Goal: Task Accomplishment & Management: Manage account settings

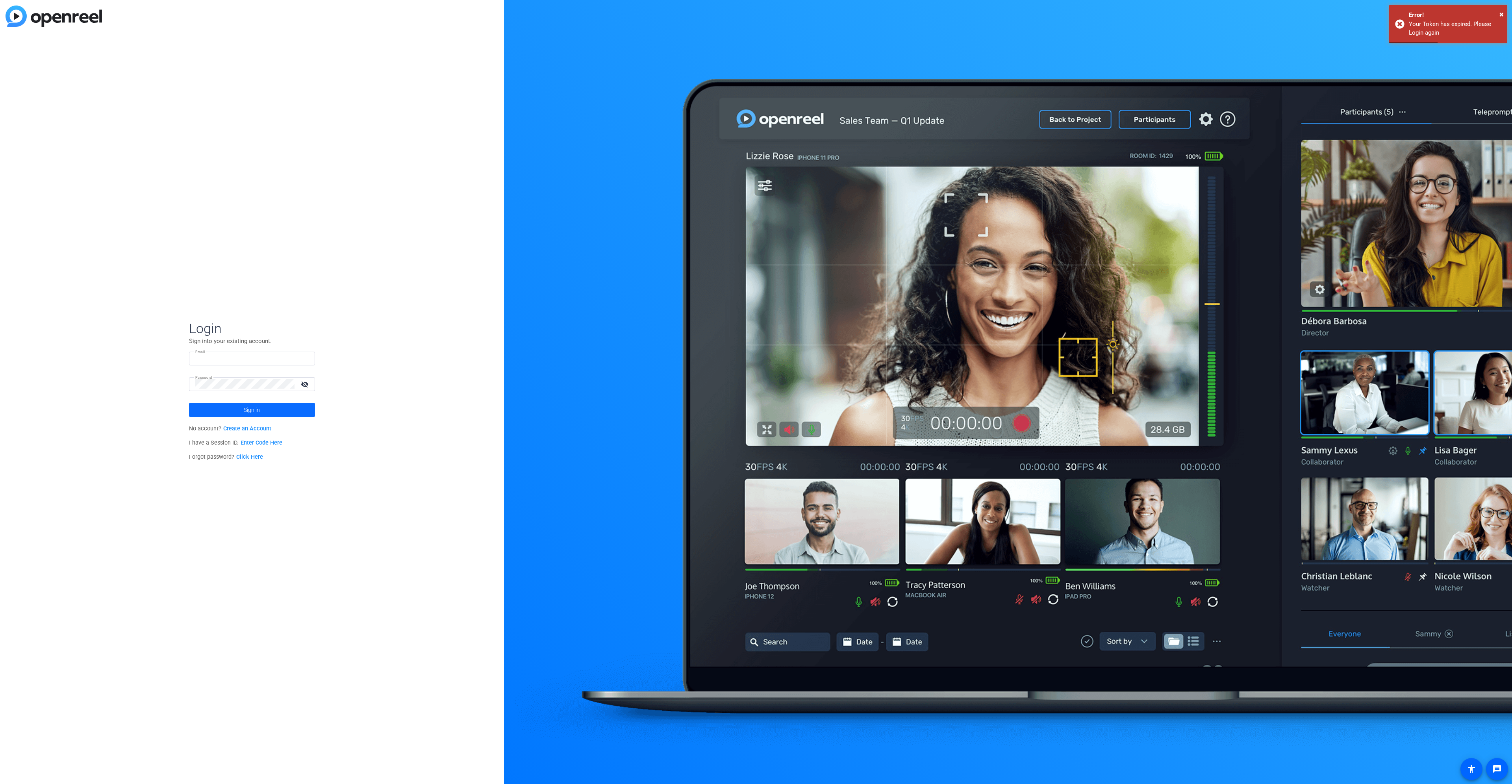
type input "[EMAIL_ADDRESS][DOMAIN_NAME]"
click at [280, 414] on span at bounding box center [252, 410] width 126 height 19
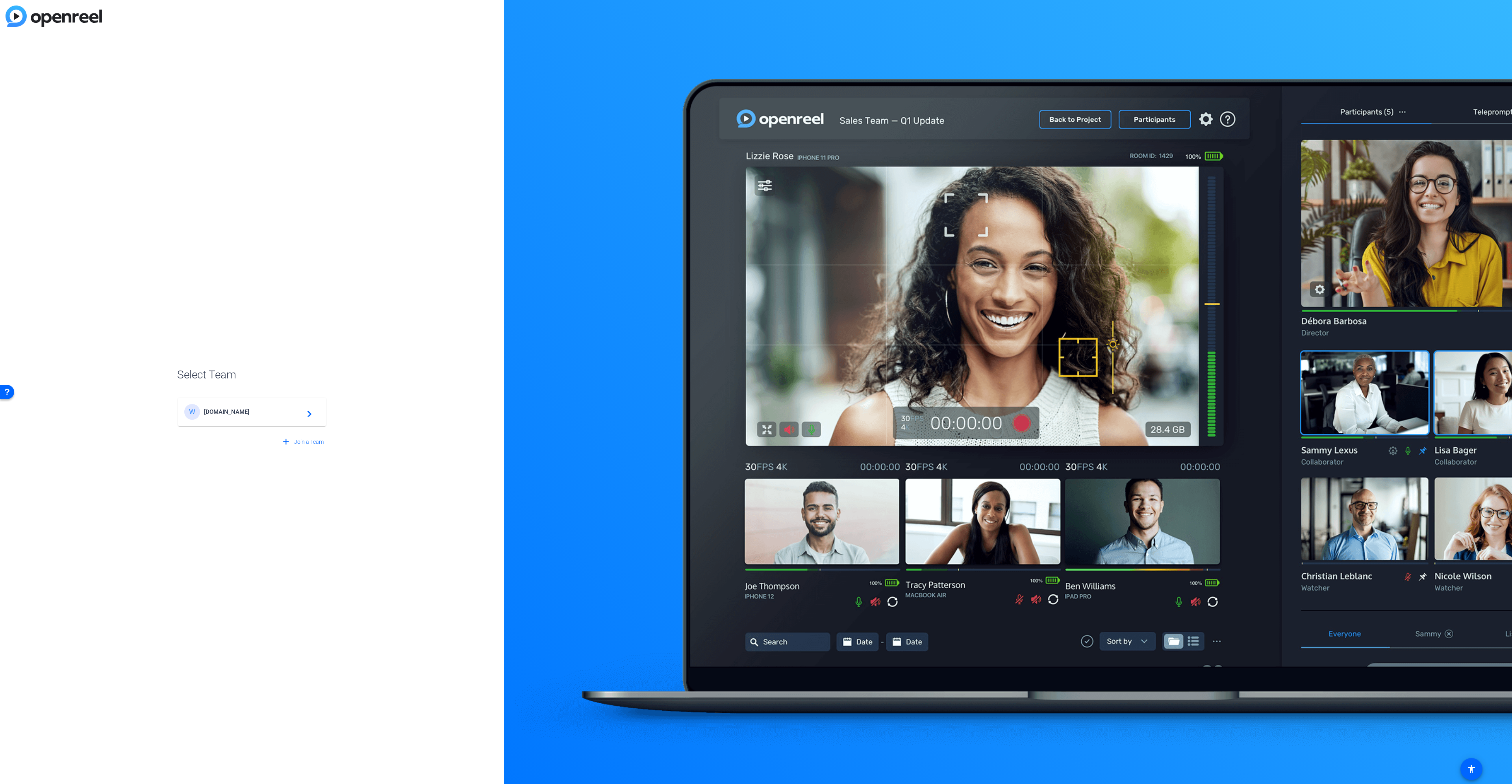
click at [256, 414] on span "[DOMAIN_NAME]" at bounding box center [253, 412] width 98 height 7
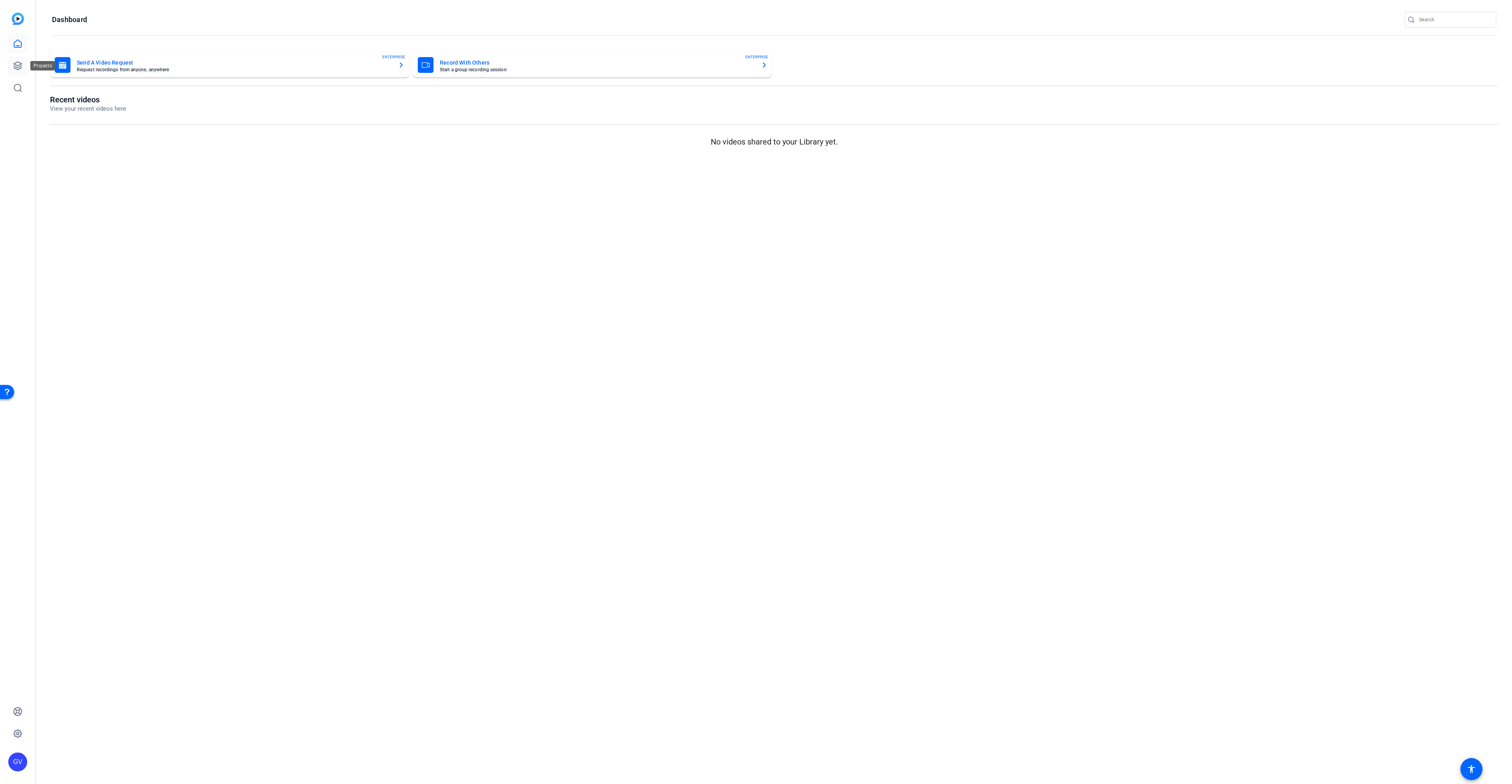
click at [17, 64] on icon at bounding box center [17, 65] width 9 height 9
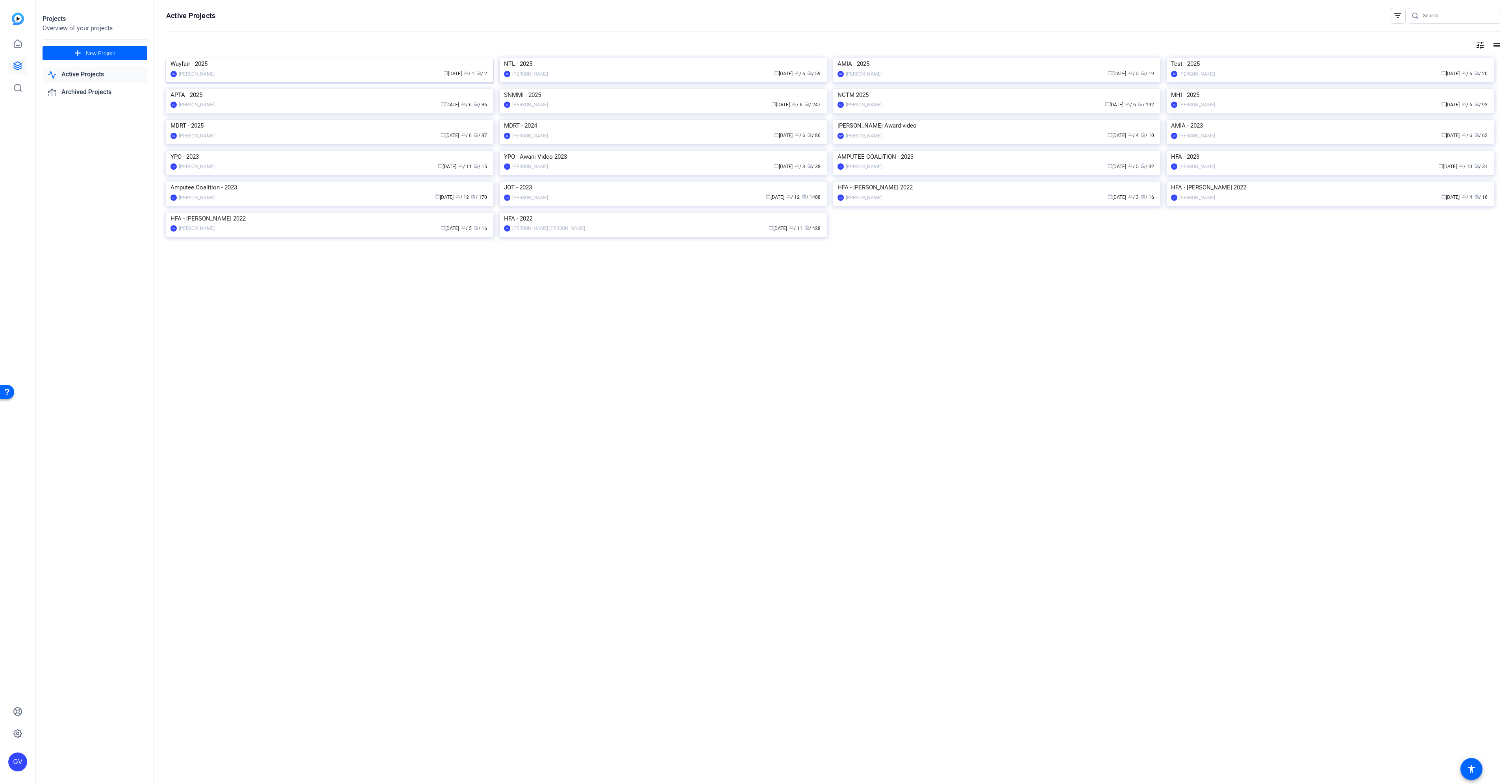
click at [258, 58] on img at bounding box center [330, 58] width 327 height 0
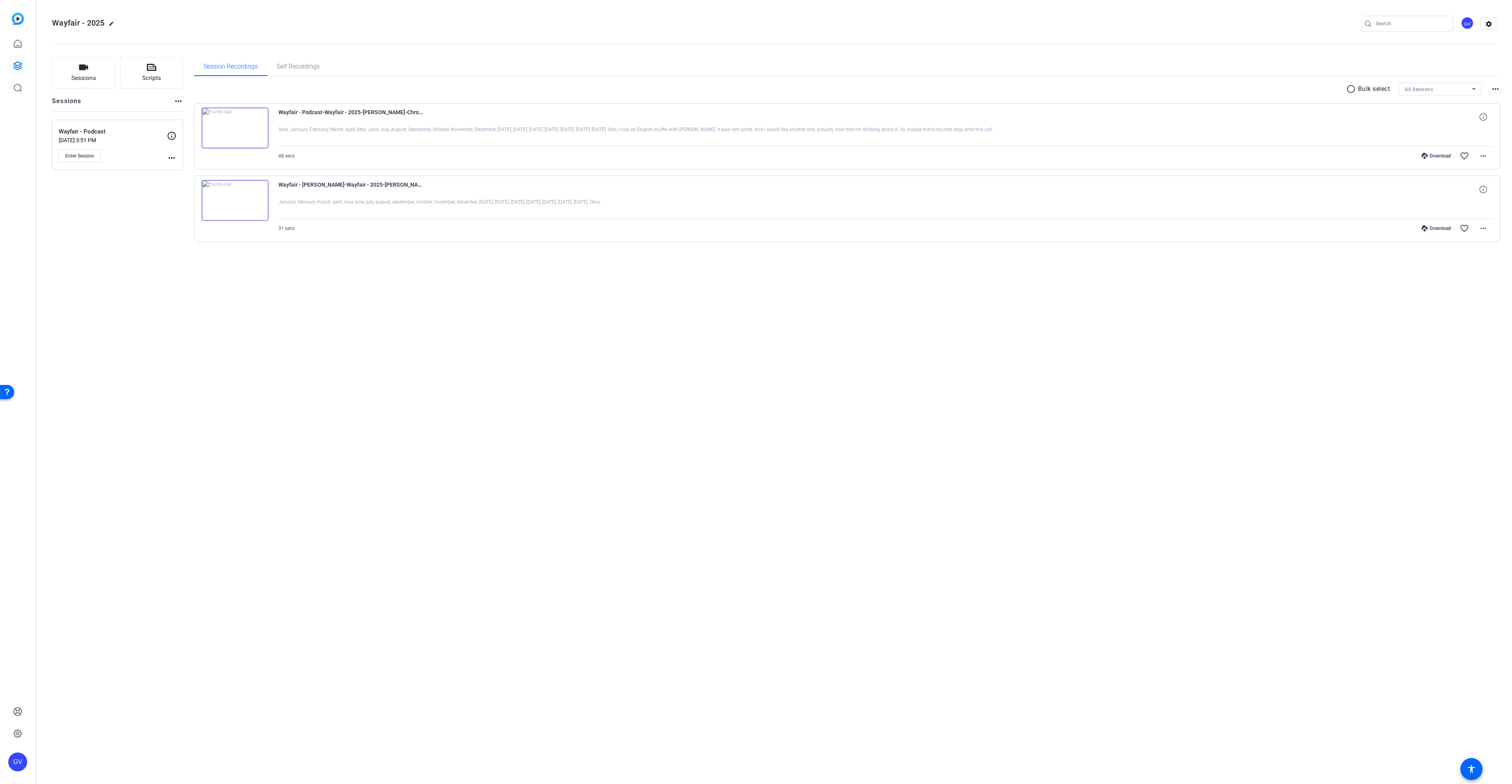
click at [169, 157] on mat-icon "more_horiz" at bounding box center [171, 157] width 9 height 9
click at [191, 169] on span "Edit Session" at bounding box center [191, 169] width 36 height 9
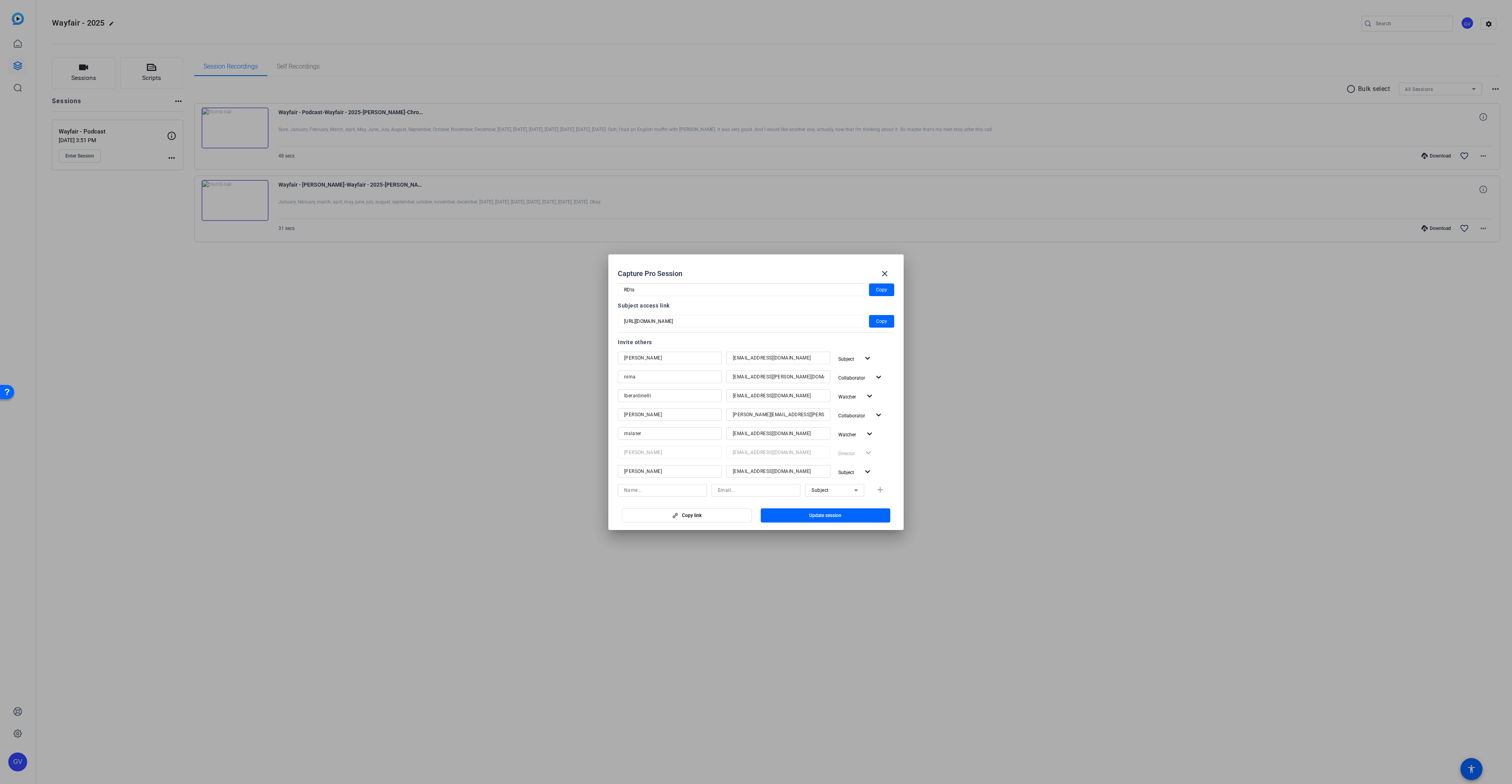
scroll to position [79, 0]
click at [890, 273] on span at bounding box center [885, 273] width 19 height 19
